Goal: Task Accomplishment & Management: Manage account settings

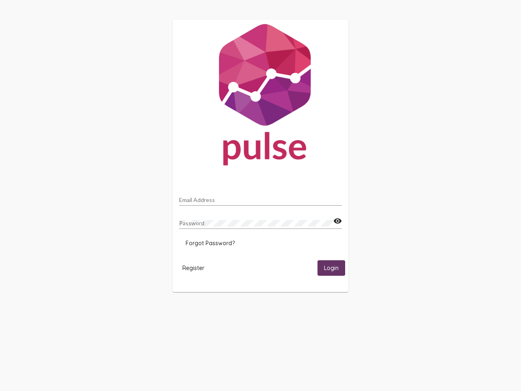
click at [261, 198] on input "Email Address" at bounding box center [260, 200] width 163 height 7
click at [338, 221] on mat-icon "visibility" at bounding box center [338, 221] width 9 height 10
click at [210, 243] on span "Forgot Password?" at bounding box center [210, 243] width 49 height 7
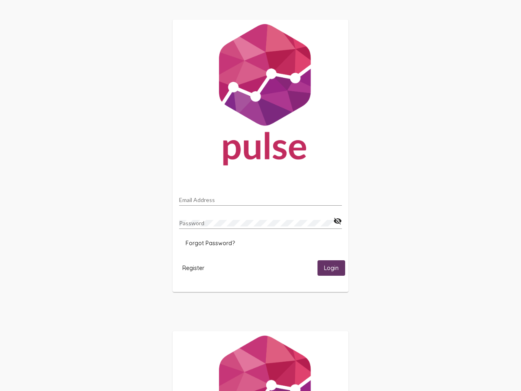
click at [193, 268] on span "Register" at bounding box center [193, 267] width 22 height 7
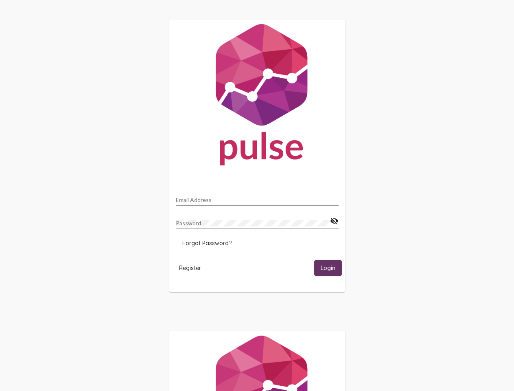
click at [332, 268] on span "Login" at bounding box center [328, 268] width 15 height 7
